Goal: Task Accomplishment & Management: Manage account settings

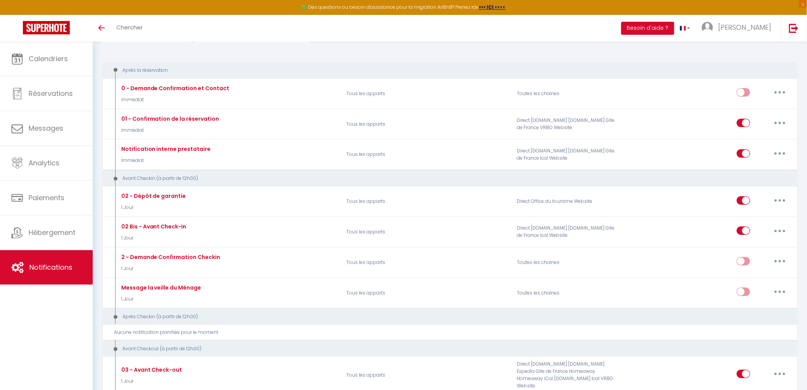
scroll to position [70, 0]
click at [39, 237] on span "Hébergement" at bounding box center [52, 232] width 47 height 10
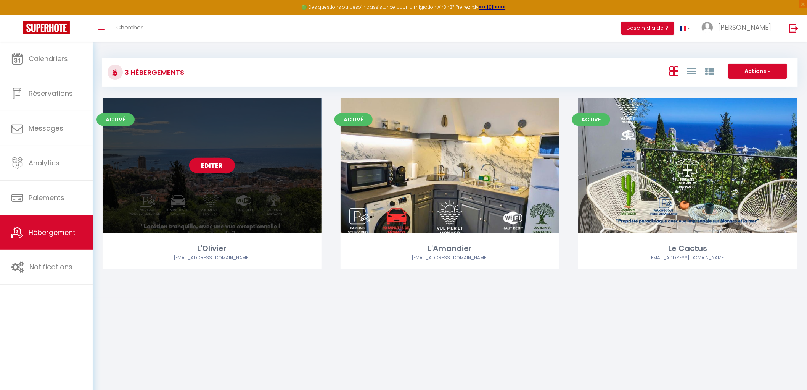
click at [200, 167] on link "Editer" at bounding box center [212, 165] width 46 height 15
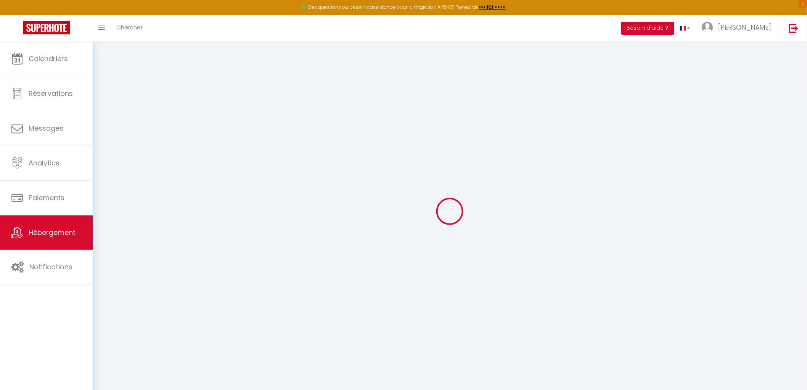
select select
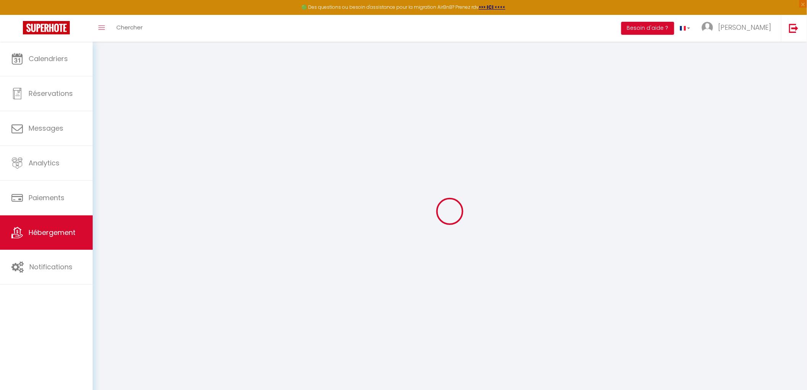
select select
checkbox input "false"
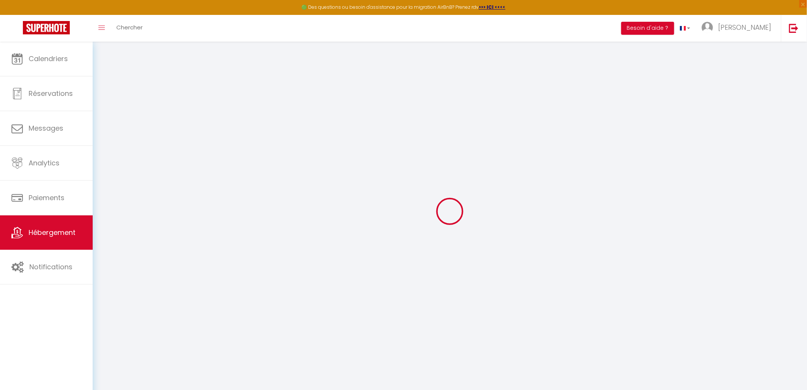
select select
type input "L'Olivier"
type input "[PERSON_NAME]"
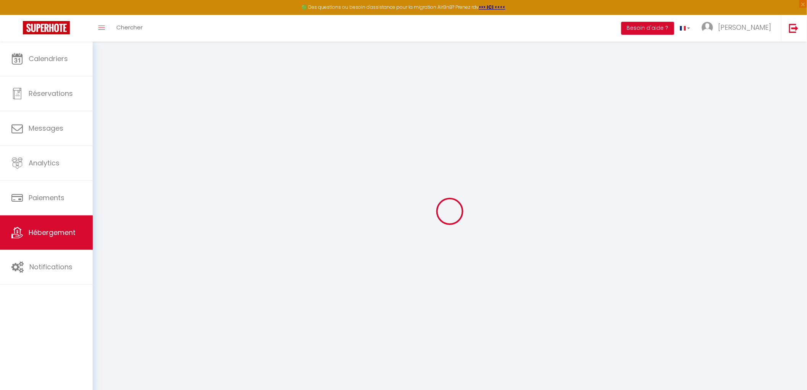
type input "838A Chemin de La Turbie - Le Mas d'[PERSON_NAME]"
type input "06240"
type input "Beausoleil"
type input "100"
type input "10"
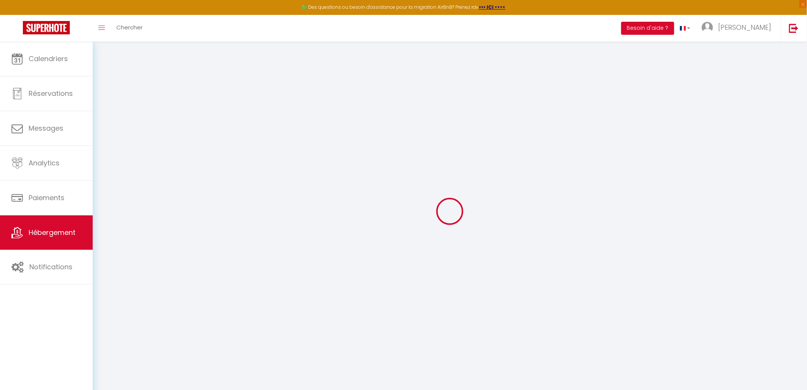
type input "75"
type input "2.01"
type input "500"
select select
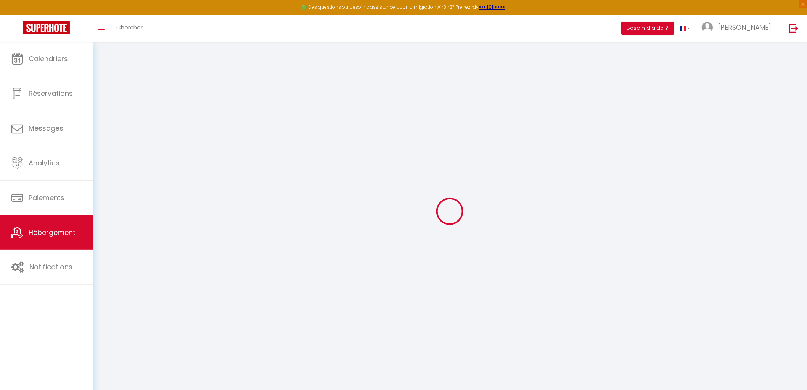
select select
type input "838a Chemin de La Turbie (supérieur) Le Mas d'[PERSON_NAME]"
type input "06240"
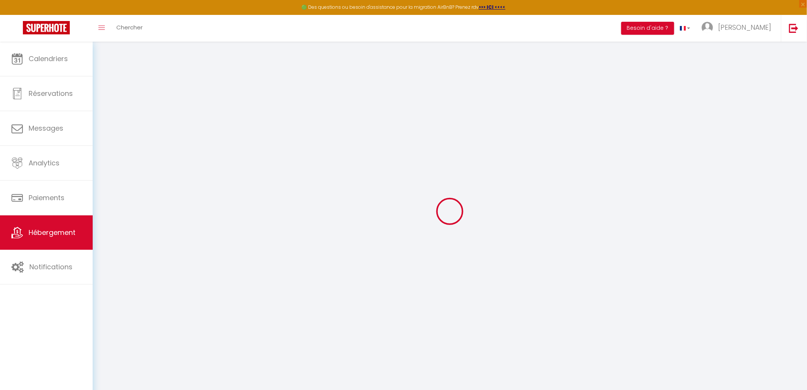
type input "Beausoleil"
type input "[EMAIL_ADDRESS][DOMAIN_NAME]"
select select "16038"
checkbox input "false"
checkbox input "true"
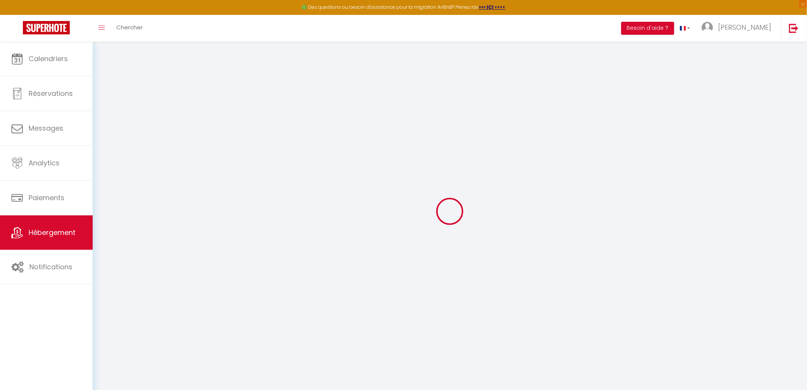
checkbox input "true"
type input "0"
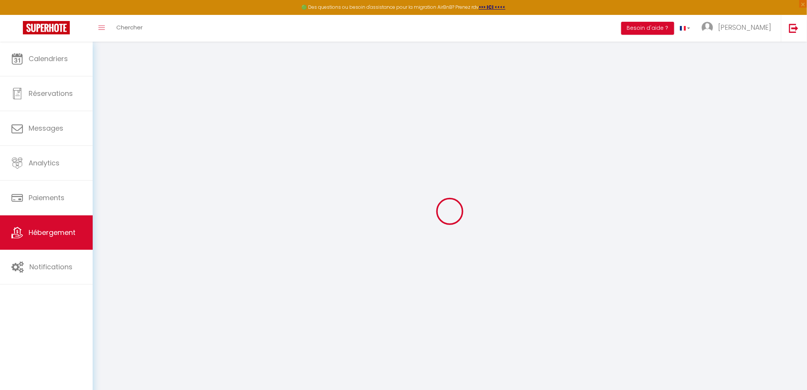
type input "0"
select select "52058"
select select
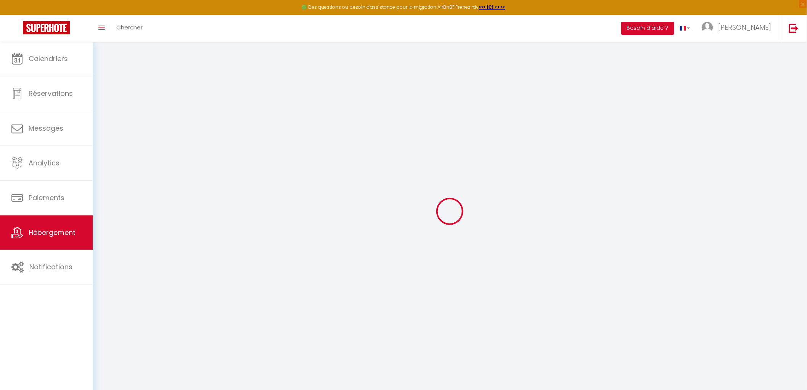
select select
checkbox input "false"
checkbox input "true"
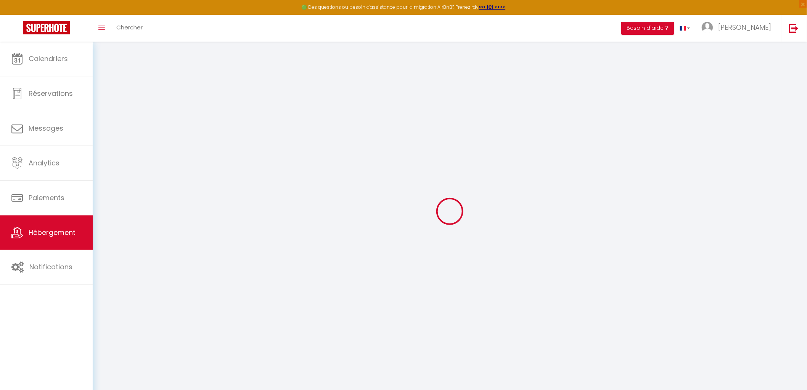
checkbox input "true"
select select
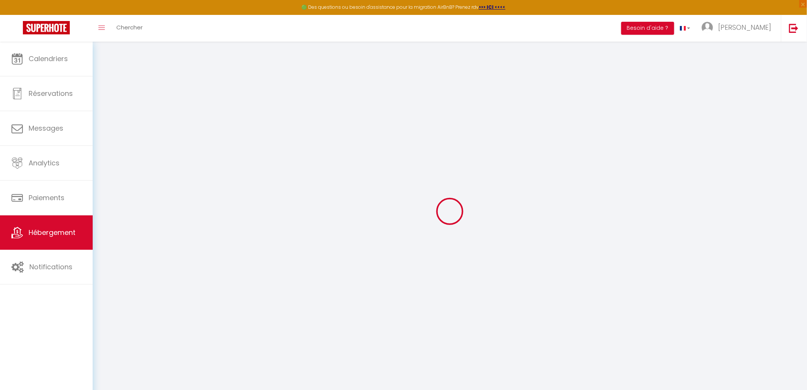
select select
checkbox input "false"
checkbox input "true"
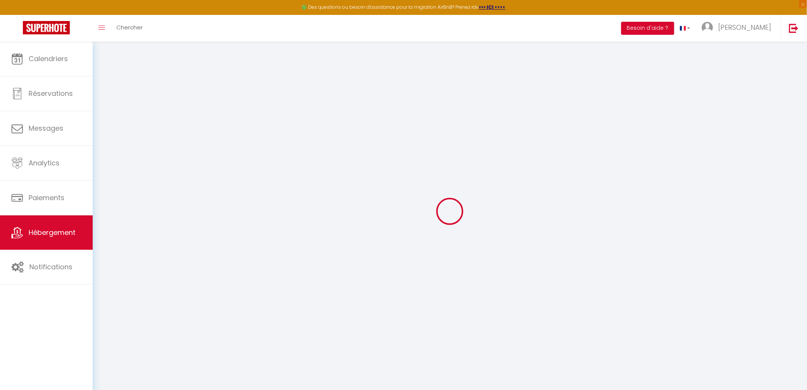
select select
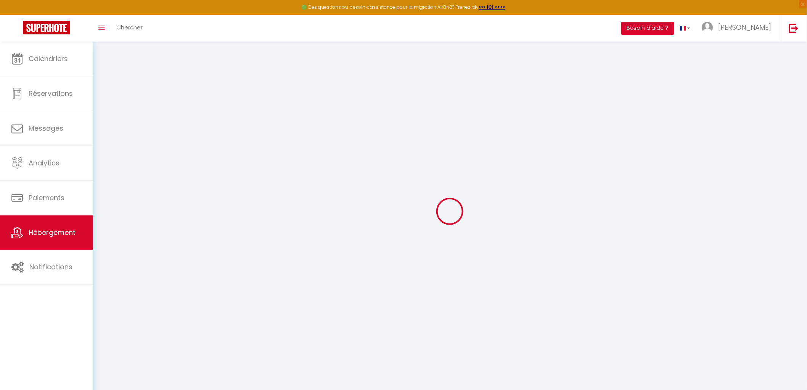
checkbox input "false"
checkbox input "true"
checkbox input "false"
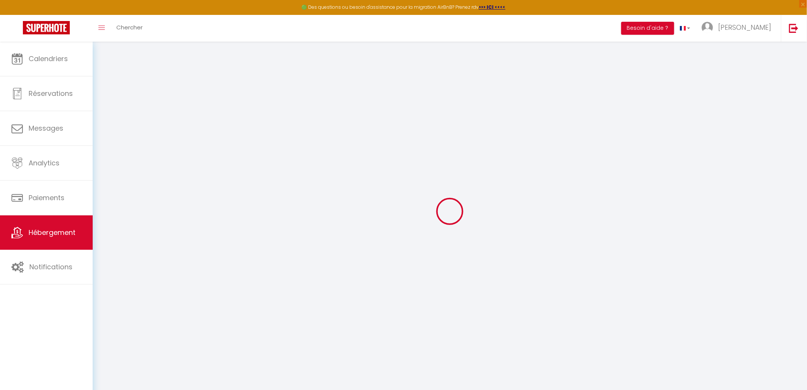
checkbox input "true"
select select "17:00"
select select "23:45"
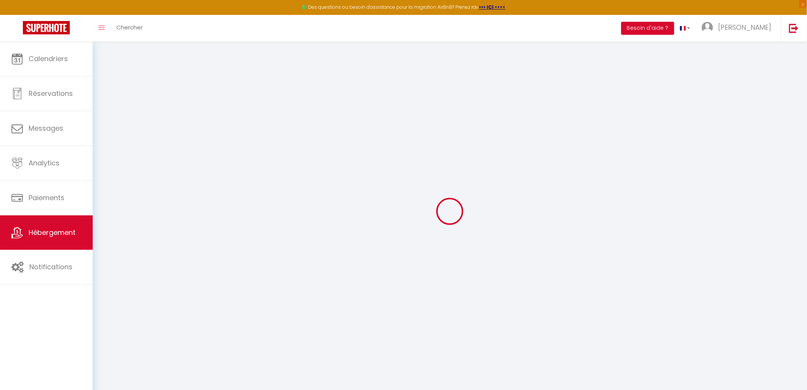
select select "10:00"
select select "30"
select select "120"
checkbox input "false"
checkbox input "true"
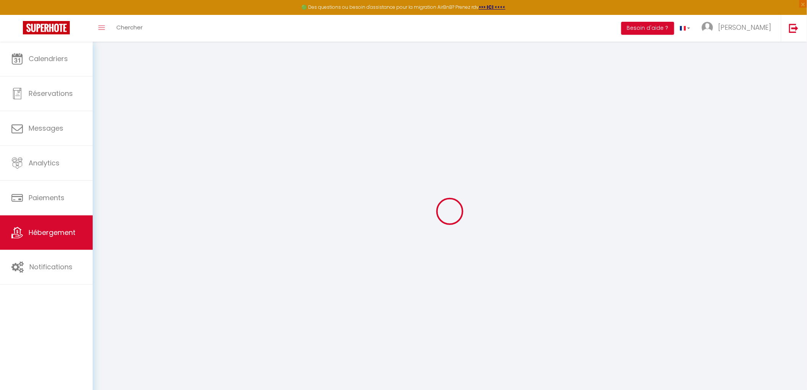
checkbox input "true"
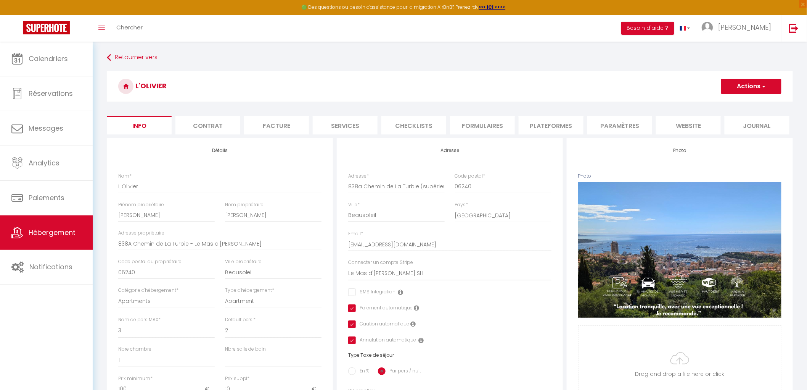
click at [269, 124] on li "Facture" at bounding box center [276, 125] width 65 height 19
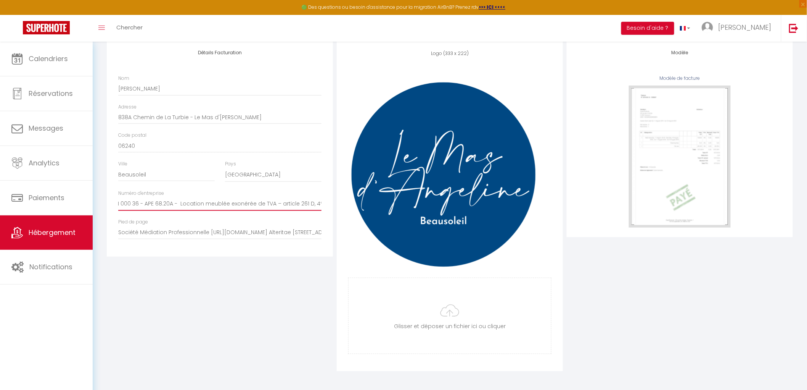
scroll to position [0, 58]
drag, startPoint x: 217, startPoint y: 203, endPoint x: 329, endPoint y: 208, distance: 112.3
click at [329, 208] on div "Détails Facturation Nom [PERSON_NAME] Adresse [STREET_ADDRESS][PERSON_NAME] Cod…" at bounding box center [220, 148] width 226 height 216
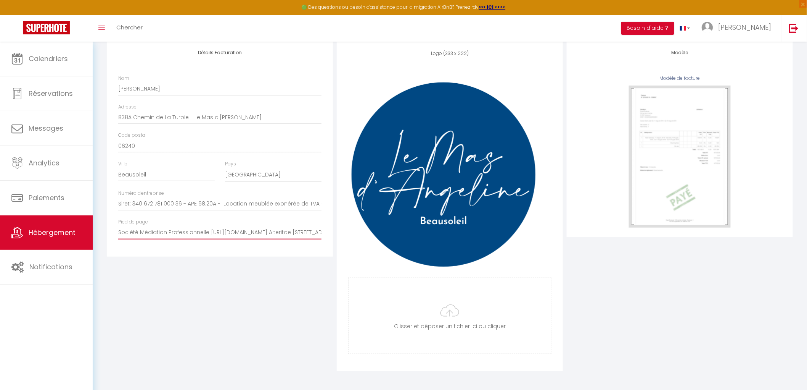
scroll to position [0, 102]
drag, startPoint x: 119, startPoint y: 233, endPoint x: 332, endPoint y: 232, distance: 213.3
click at [332, 232] on div "Détails Facturation Nom [PERSON_NAME] Adresse [STREET_ADDRESS][PERSON_NAME] Cod…" at bounding box center [220, 148] width 226 height 216
click at [290, 70] on div "Détails Facturation Nom [PERSON_NAME] Adresse [STREET_ADDRESS][PERSON_NAME] Cod…" at bounding box center [220, 148] width 226 height 216
